Goal: Contribute content: Contribute content

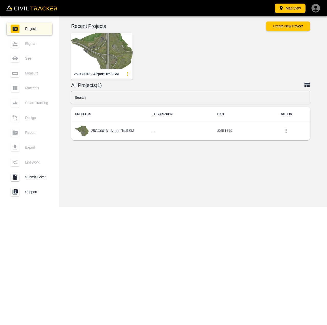
click at [117, 58] on img "button" at bounding box center [101, 51] width 61 height 36
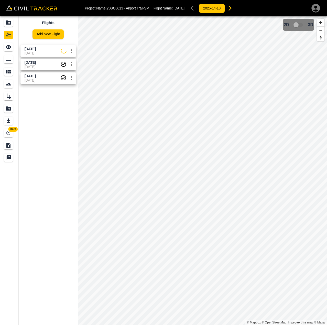
click at [34, 65] on span "[DATE]" at bounding box center [43, 67] width 36 height 4
click at [43, 79] on span "[DATE]" at bounding box center [43, 80] width 36 height 4
click at [8, 134] on icon "LineWork" at bounding box center [8, 133] width 5 height 5
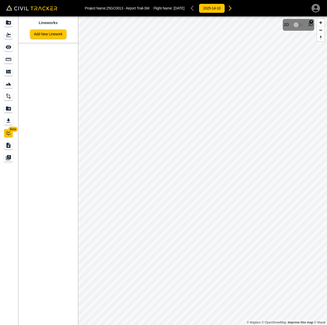
click at [307, 25] on div "2D 3D" at bounding box center [298, 25] width 29 height 10
click at [299, 25] on span "3D model not uploaded yet" at bounding box center [298, 25] width 15 height 10
click at [311, 21] on img "button" at bounding box center [312, 22] width 4 height 4
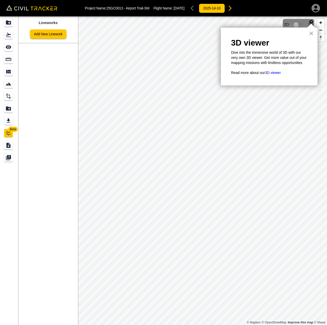
click at [312, 33] on button "×" at bounding box center [311, 33] width 5 height 8
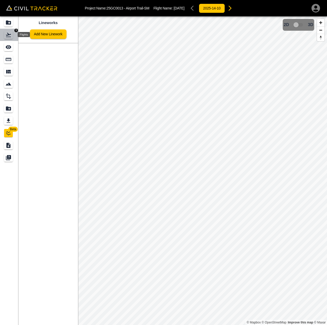
click at [8, 34] on icon "Flights" at bounding box center [8, 35] width 6 height 6
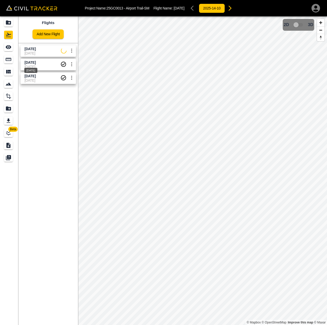
click at [35, 65] on div "[DATE]" at bounding box center [31, 68] width 14 height 9
click at [8, 95] on icon "Design" at bounding box center [8, 96] width 5 height 6
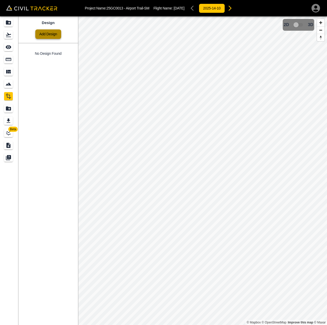
click at [54, 33] on link "Add Design" at bounding box center [48, 33] width 26 height 9
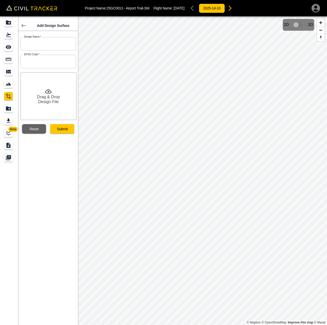
click at [49, 91] on icon at bounding box center [48, 91] width 6 height 6
